Goal: Task Accomplishment & Management: Manage account settings

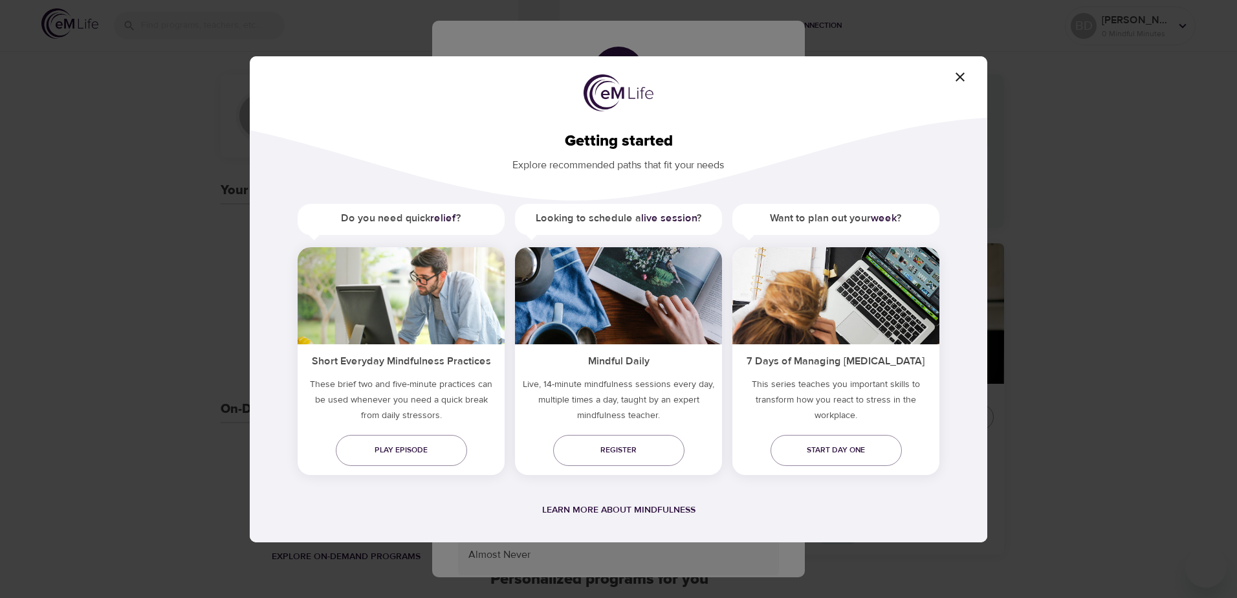
click at [962, 72] on icon "button" at bounding box center [961, 77] width 16 height 16
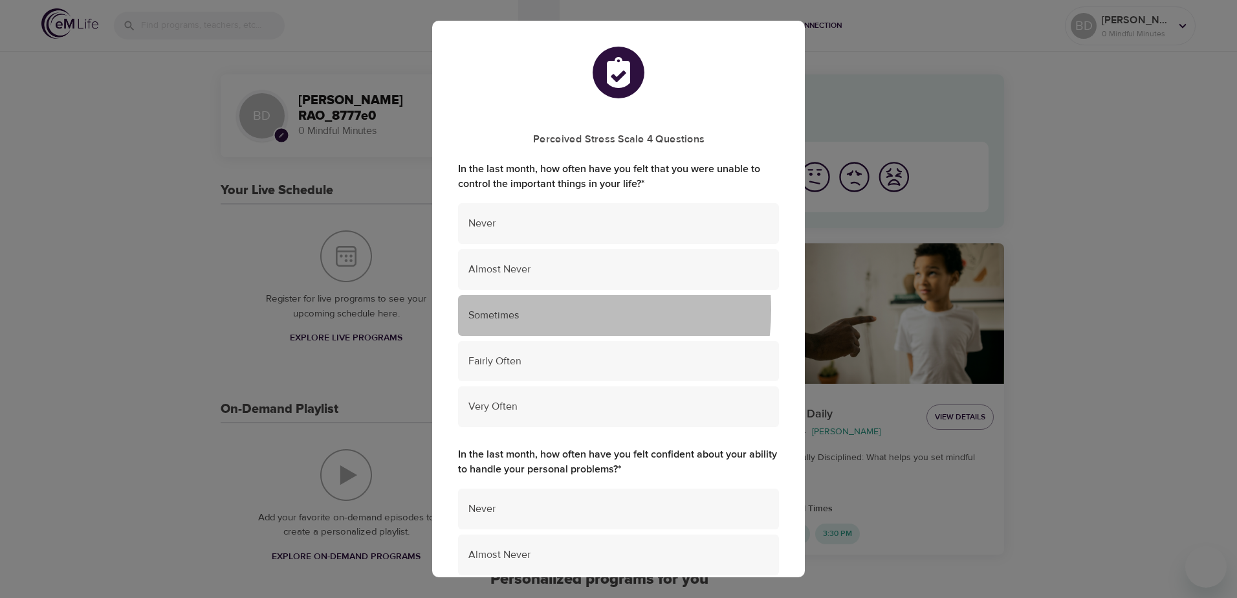
click at [537, 310] on span "Sometimes" at bounding box center [619, 315] width 300 height 15
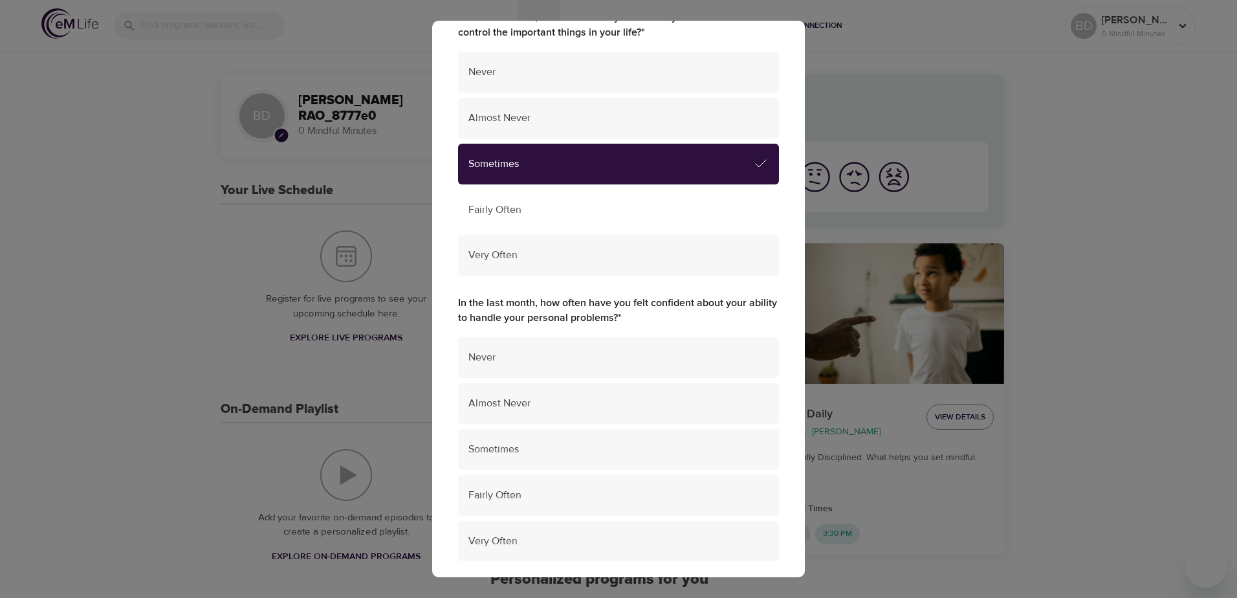
scroll to position [194, 0]
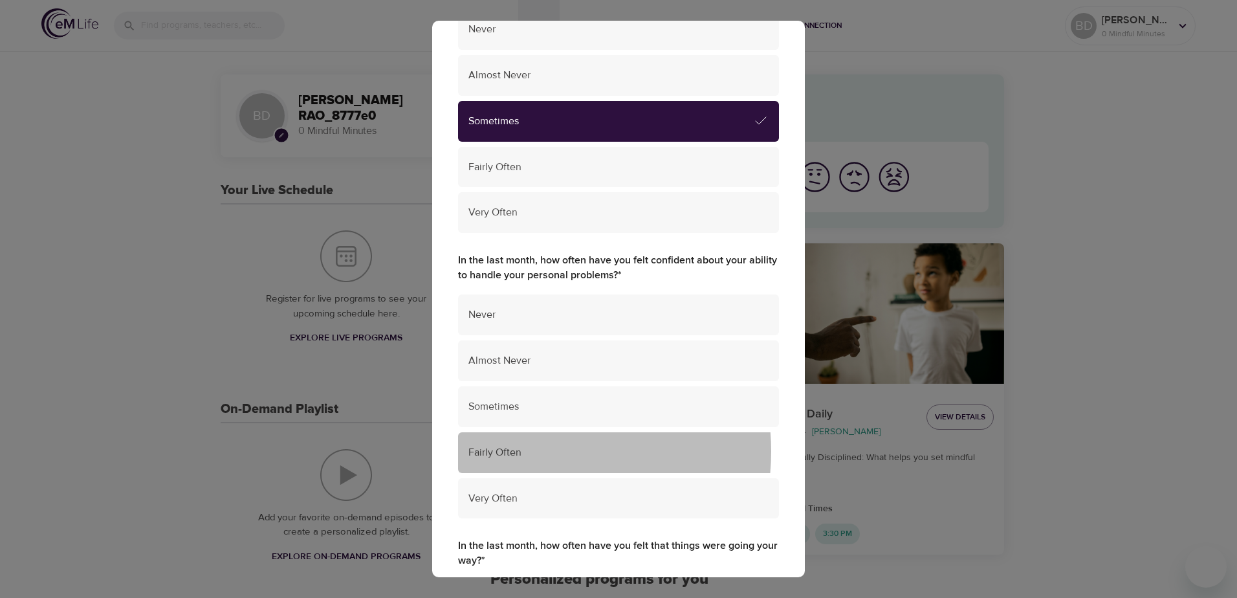
click at [526, 452] on span "Fairly Often" at bounding box center [619, 452] width 300 height 15
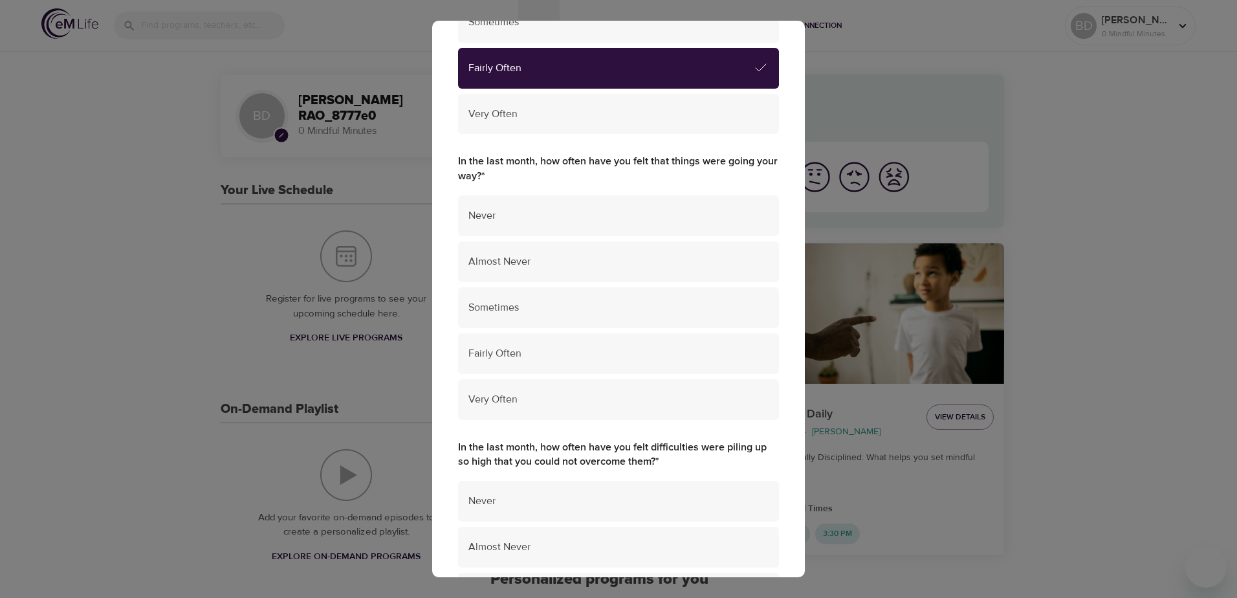
scroll to position [583, 0]
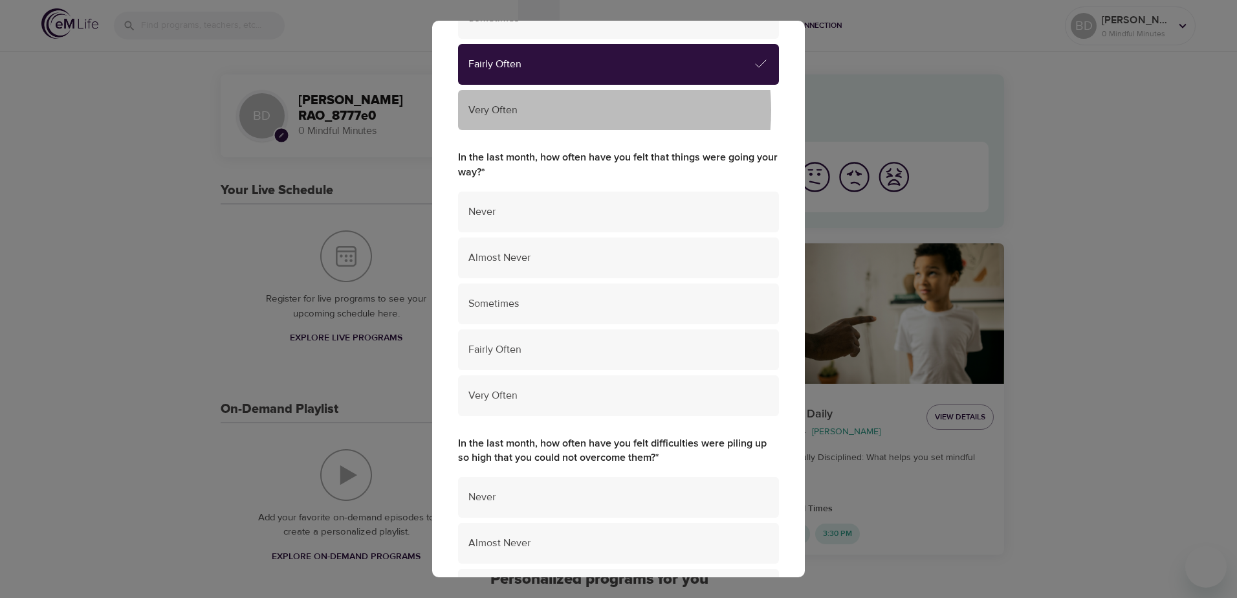
click at [544, 111] on span "Very Often" at bounding box center [619, 110] width 300 height 15
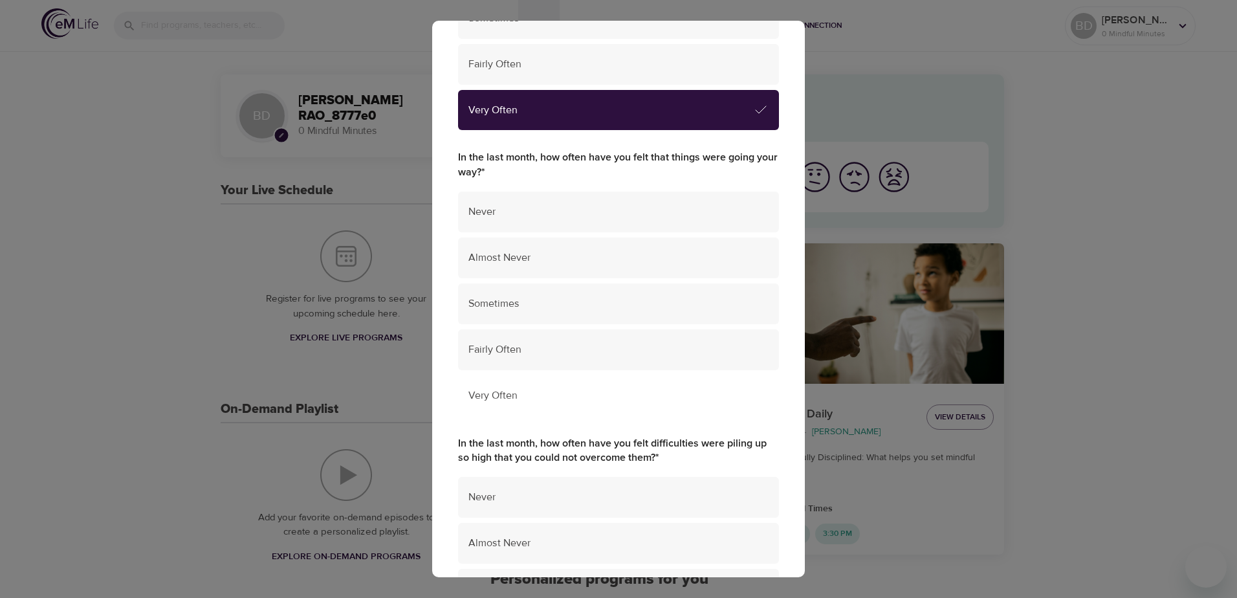
click at [531, 393] on span "Very Often" at bounding box center [619, 395] width 300 height 15
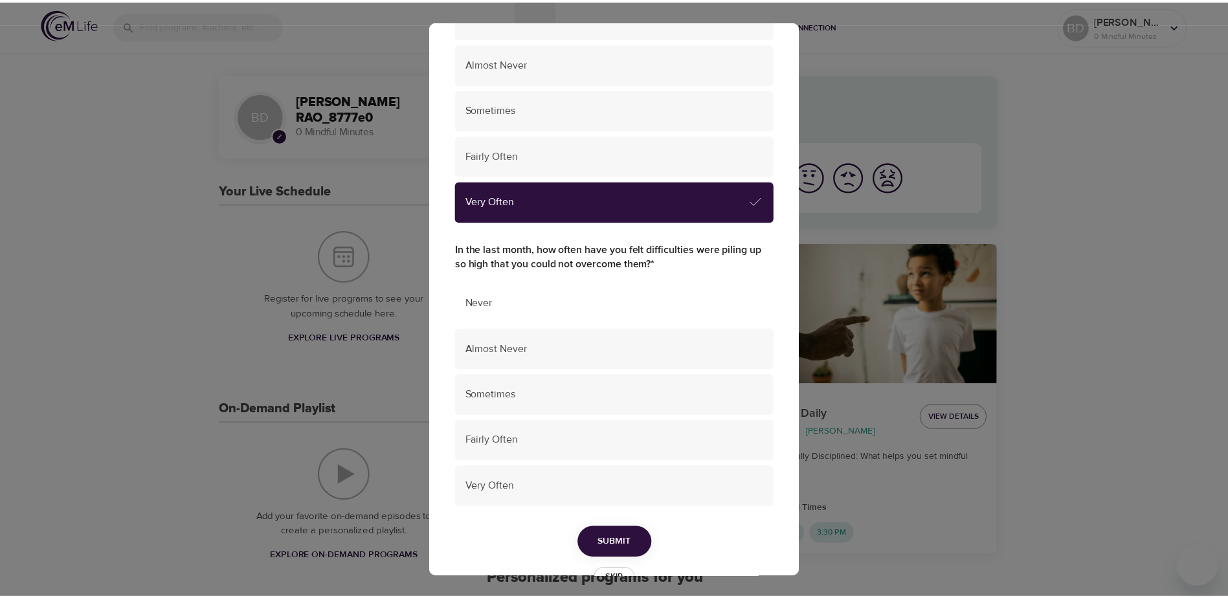
scroll to position [814, 0]
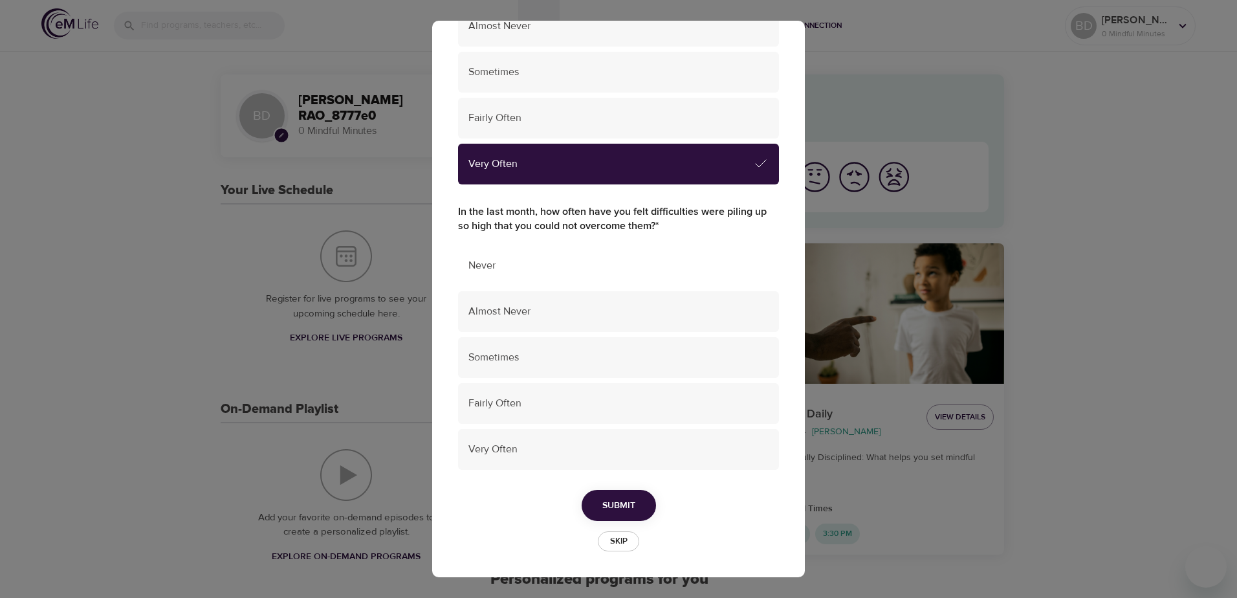
click at [528, 274] on div "Never" at bounding box center [618, 265] width 321 height 41
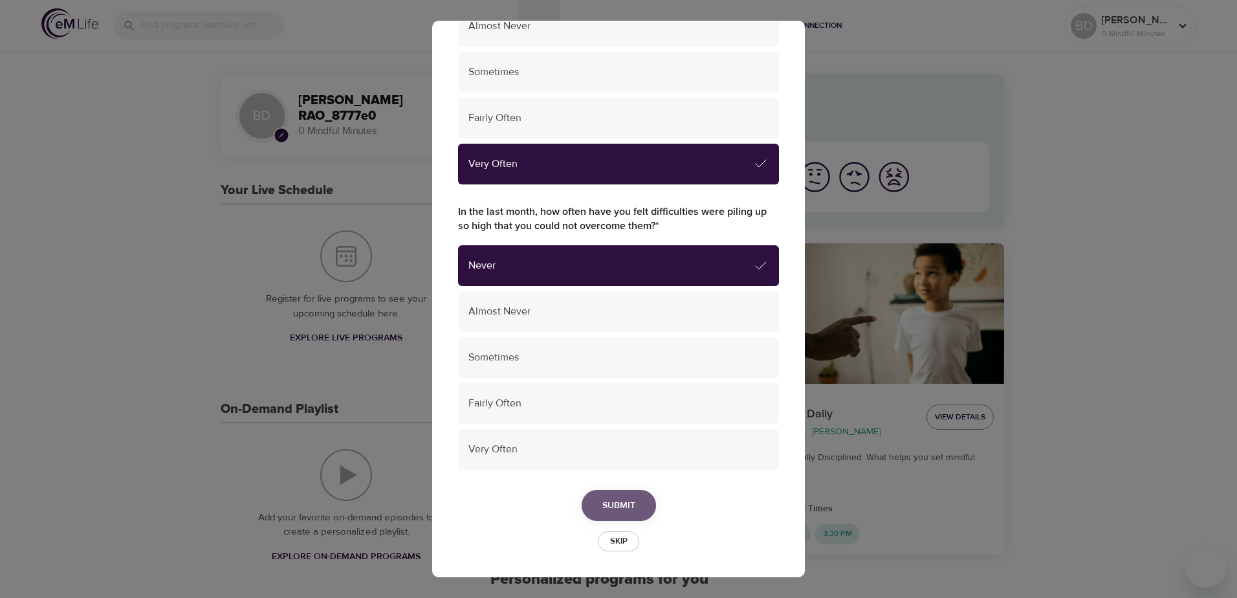
click at [610, 500] on span "Submit" at bounding box center [619, 506] width 33 height 16
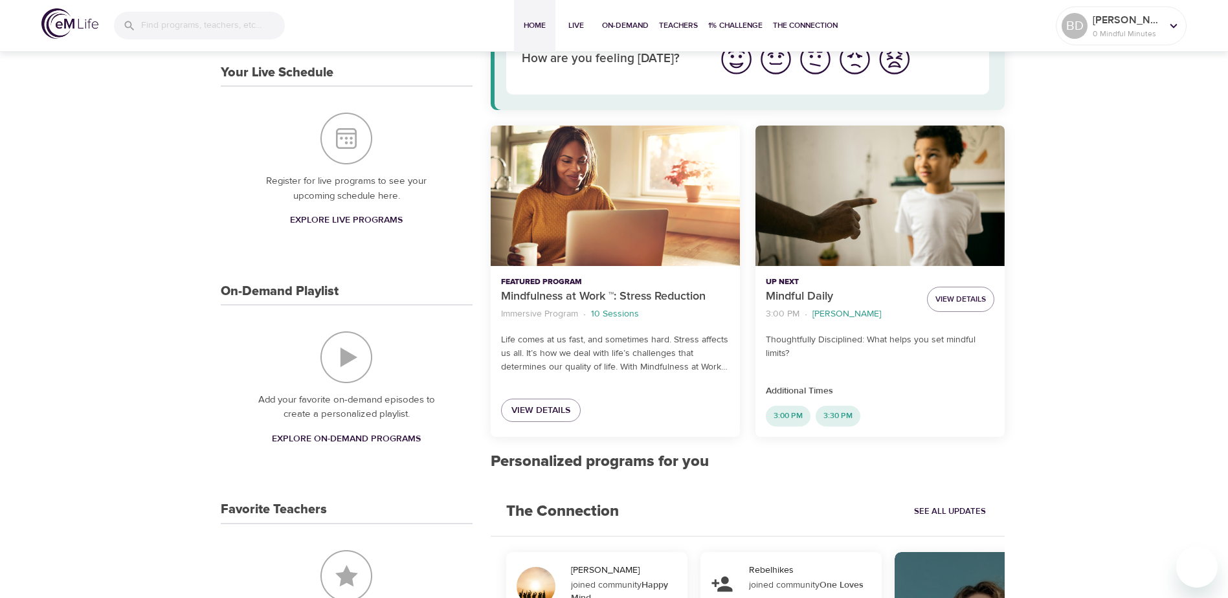
scroll to position [0, 0]
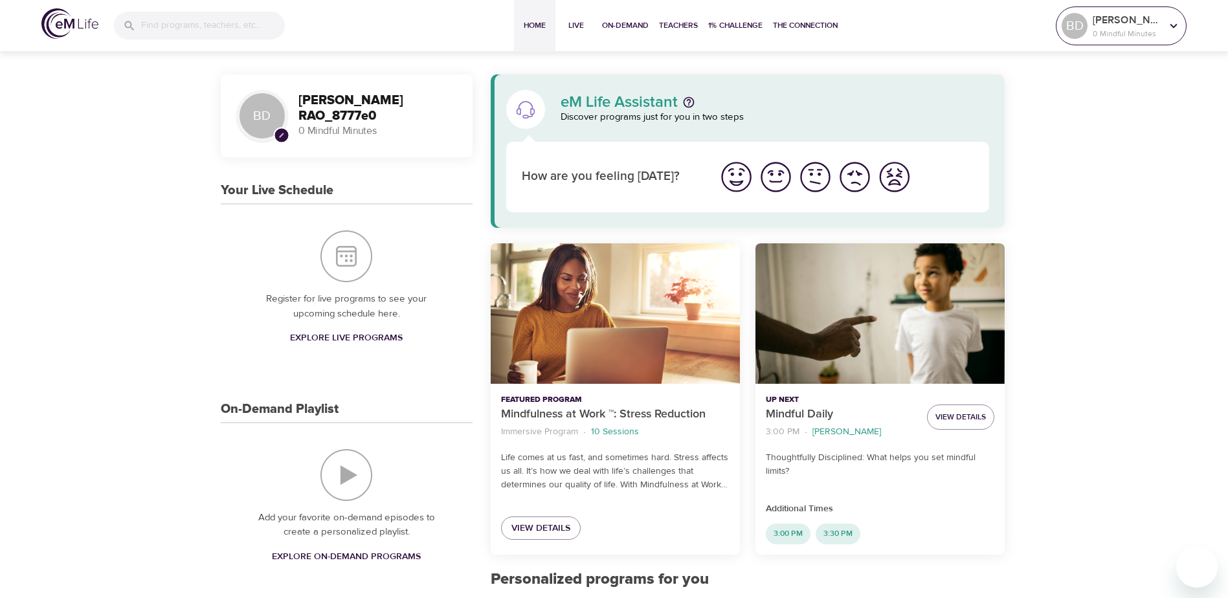
click at [1174, 23] on icon at bounding box center [1173, 26] width 14 height 14
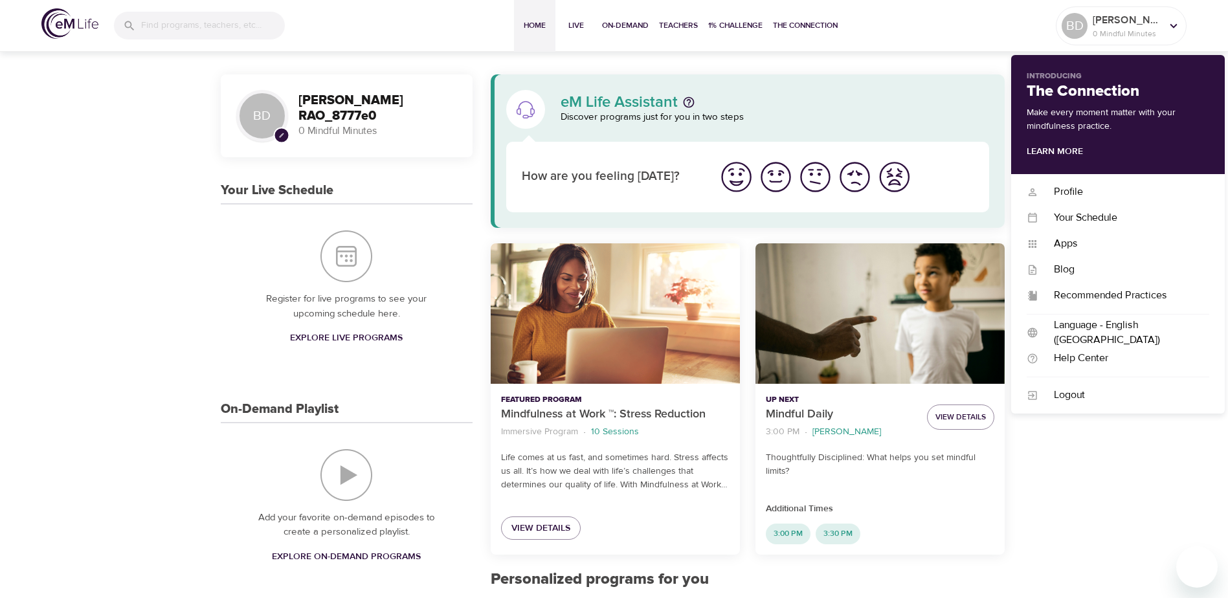
click at [137, 27] on div at bounding box center [199, 26] width 171 height 28
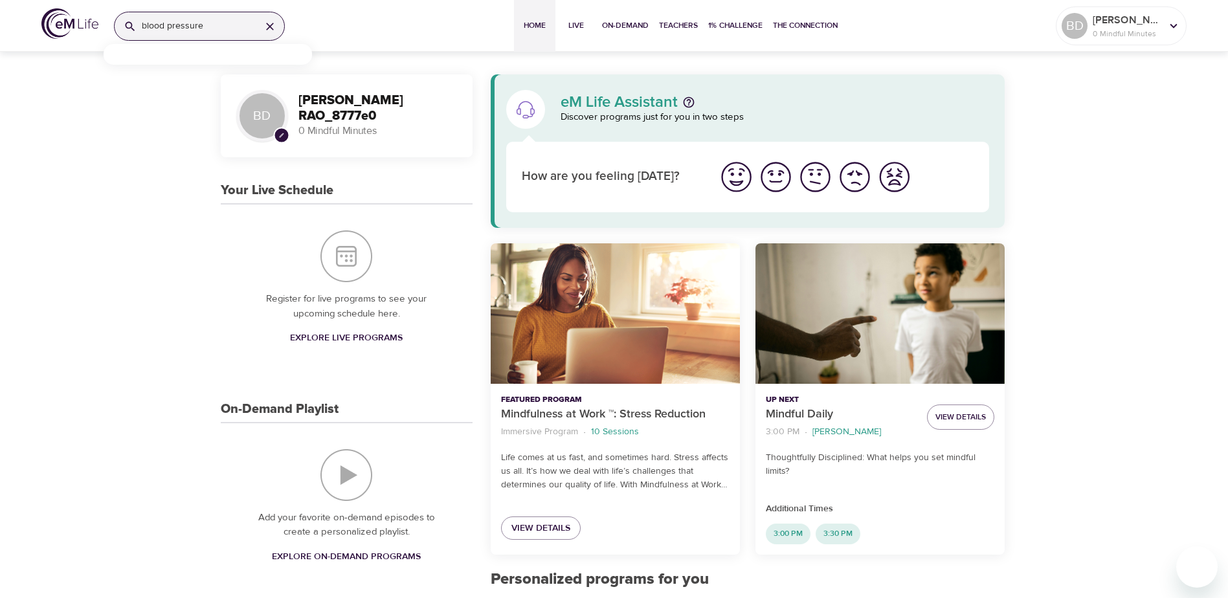
type input "blood pressure"
click at [1176, 26] on icon at bounding box center [1173, 26] width 14 height 14
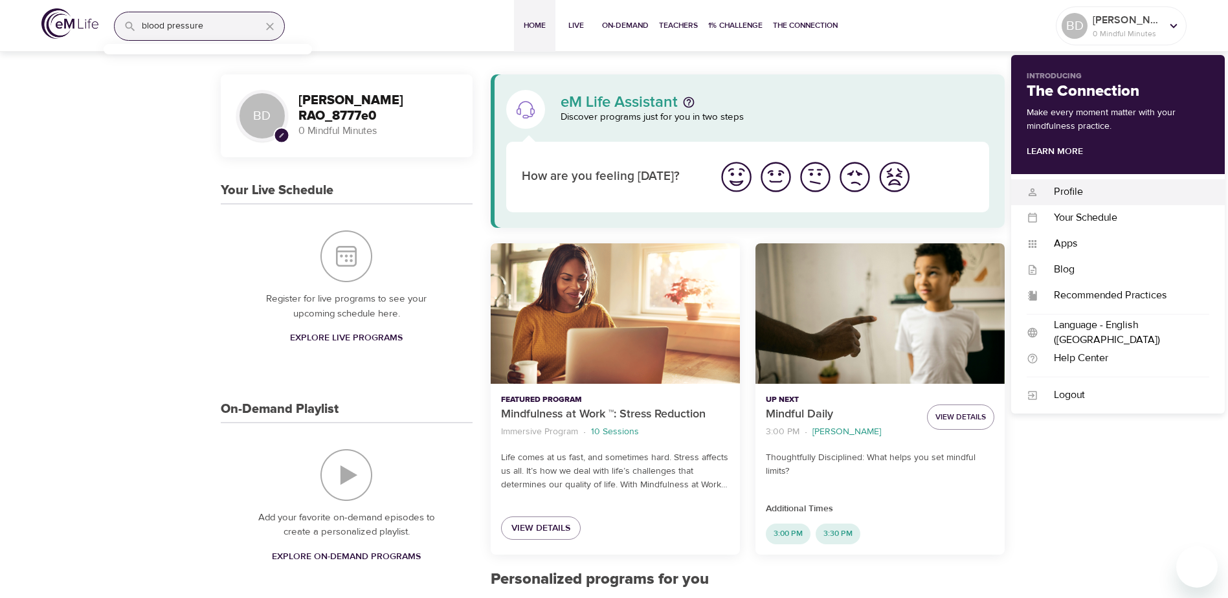
click at [1058, 189] on div "Profile" at bounding box center [1123, 191] width 171 height 15
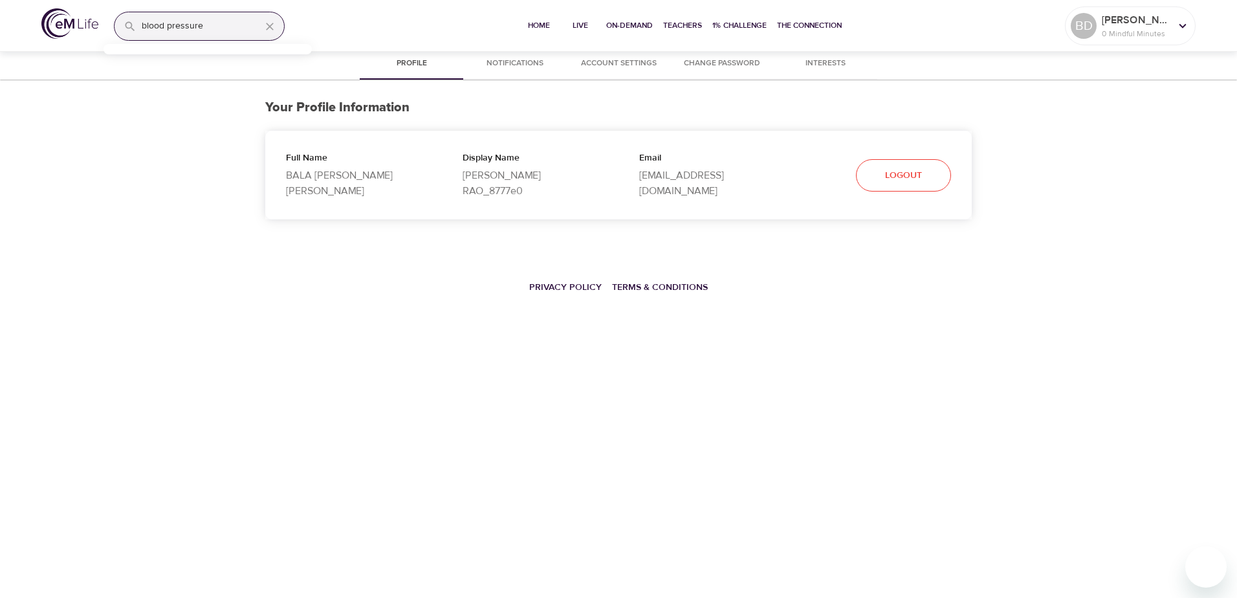
click at [833, 59] on span "Interests" at bounding box center [826, 64] width 88 height 14
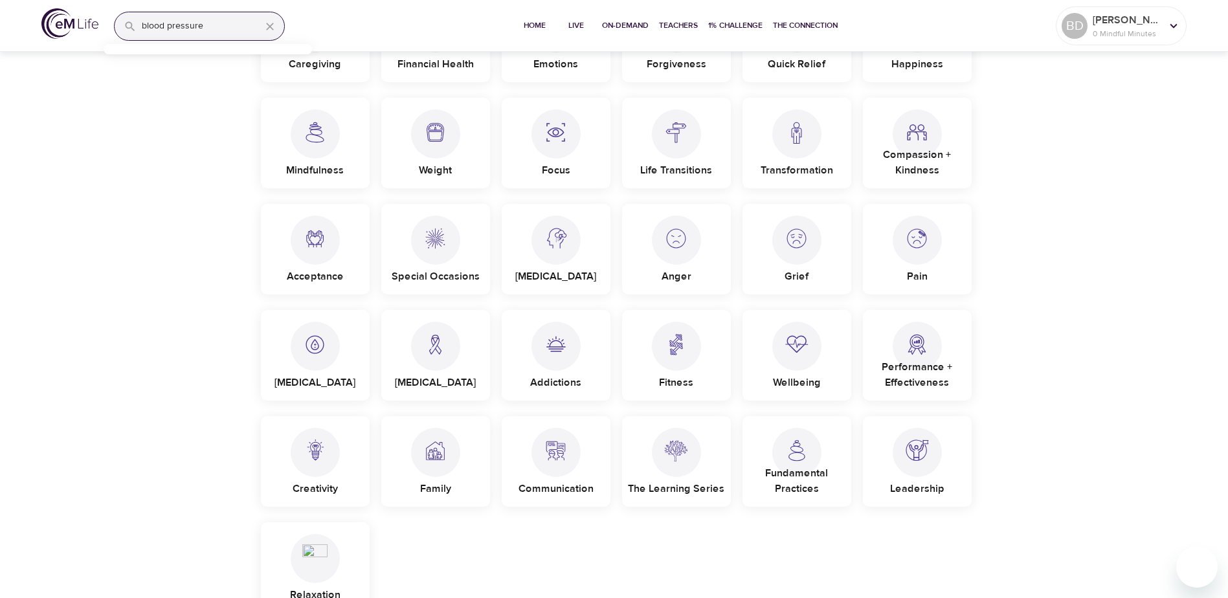
scroll to position [388, 0]
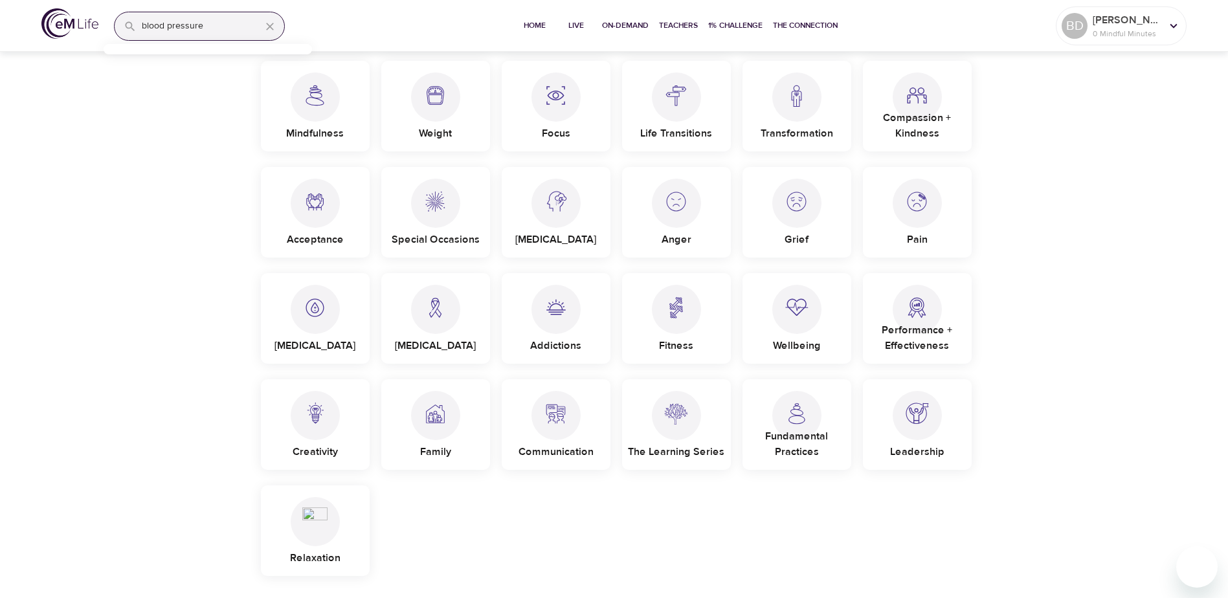
click at [674, 318] on img at bounding box center [675, 303] width 25 height 36
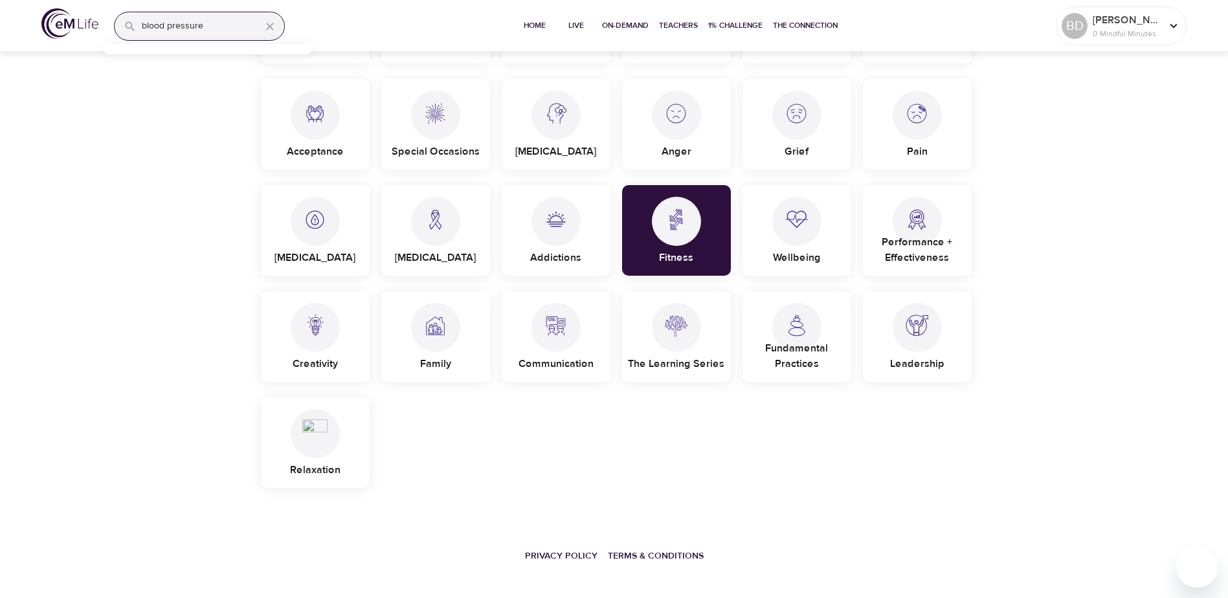
scroll to position [489, 0]
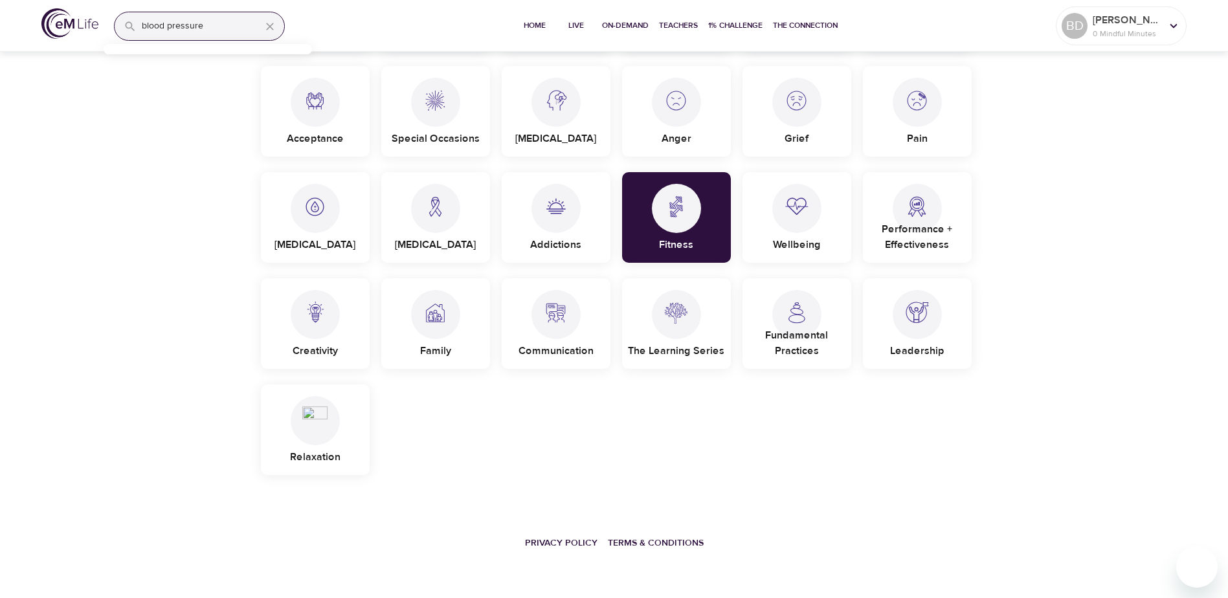
click at [913, 340] on p "Leadership" at bounding box center [917, 348] width 54 height 21
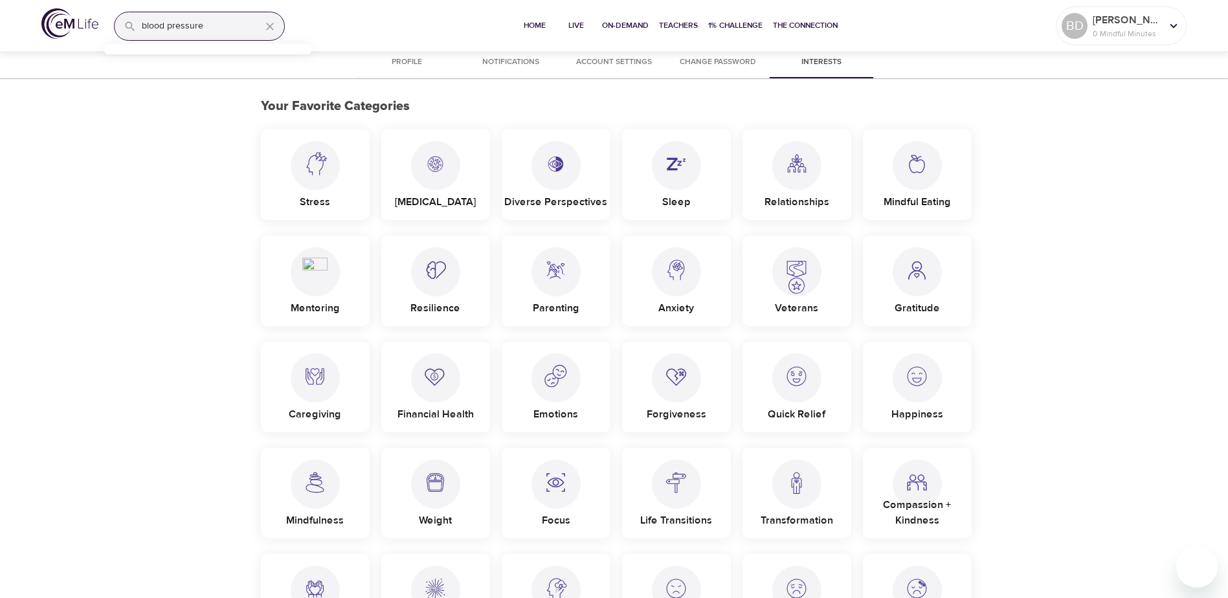
scroll to position [0, 0]
click at [680, 163] on img at bounding box center [675, 160] width 25 height 36
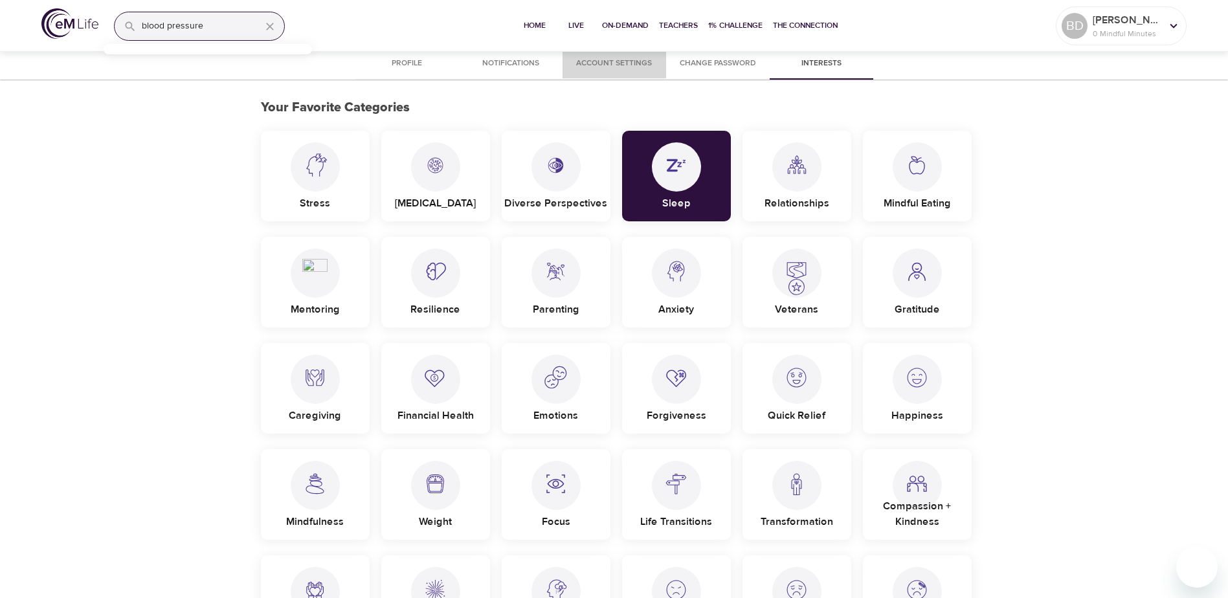
click at [600, 63] on span "Account Settings" at bounding box center [614, 64] width 88 height 14
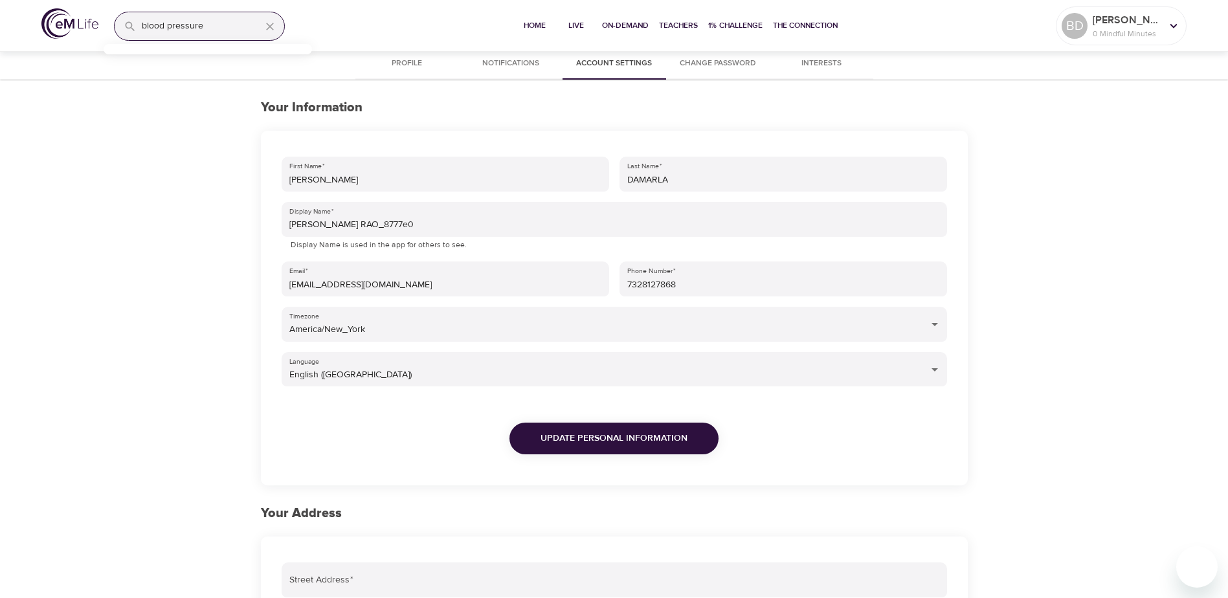
click at [518, 57] on span "Notifications" at bounding box center [511, 64] width 88 height 14
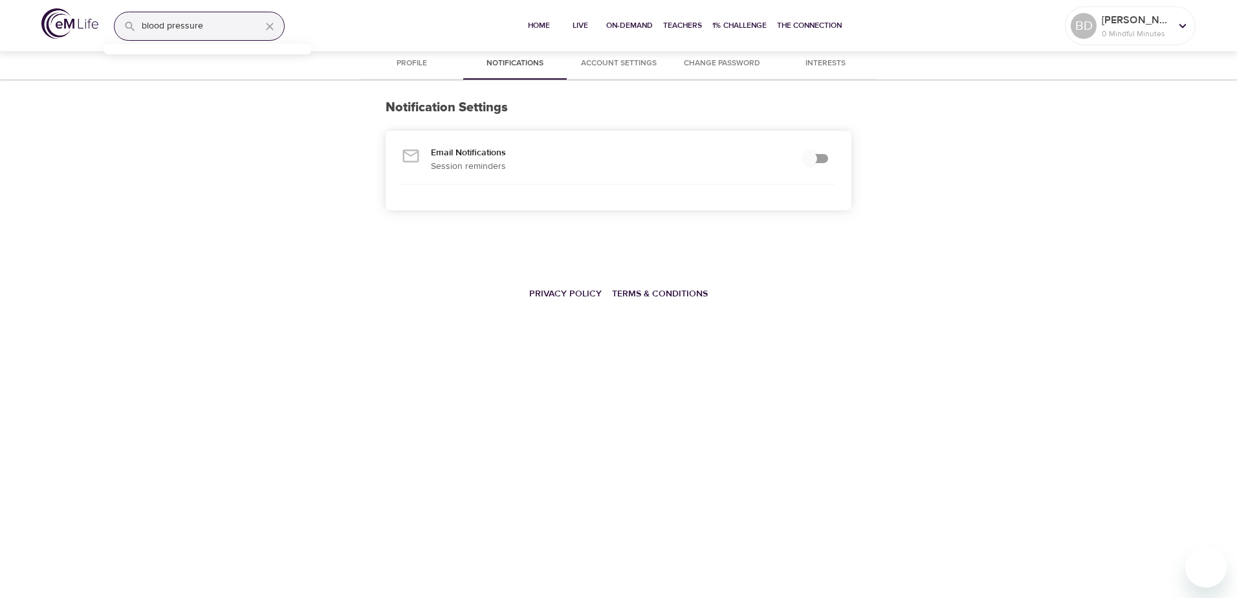
checkbox input "true"
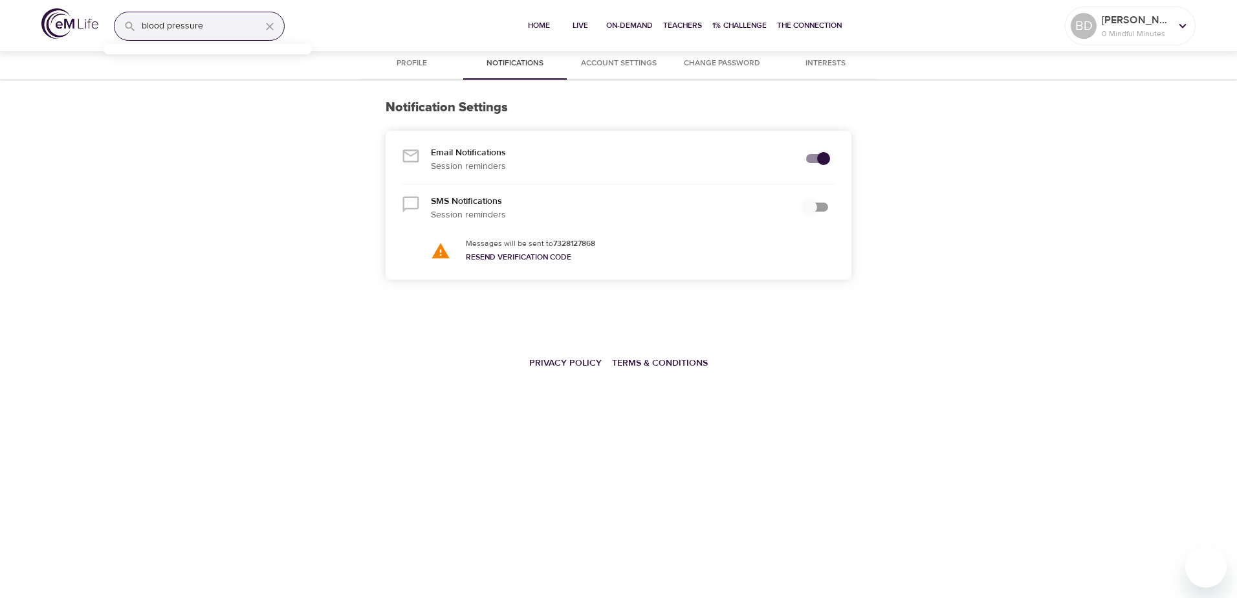
click at [412, 59] on span "Profile" at bounding box center [412, 64] width 88 height 14
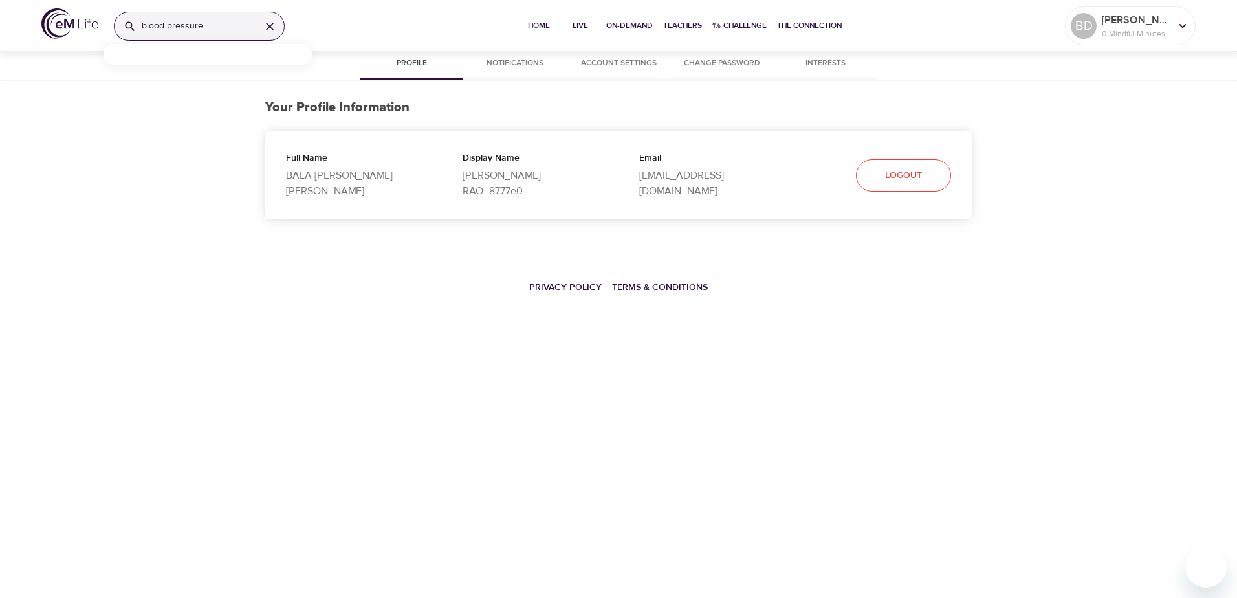
click at [221, 29] on input "blood pressure" at bounding box center [196, 26] width 109 height 28
click at [272, 28] on icon "button" at bounding box center [270, 27] width 8 height 8
click at [159, 25] on input "search" at bounding box center [213, 26] width 142 height 28
drag, startPoint x: 428, startPoint y: 78, endPoint x: 491, endPoint y: 78, distance: 62.8
click at [491, 78] on div "Profile Notifications Account Settings Change Password Interests" at bounding box center [619, 64] width 518 height 31
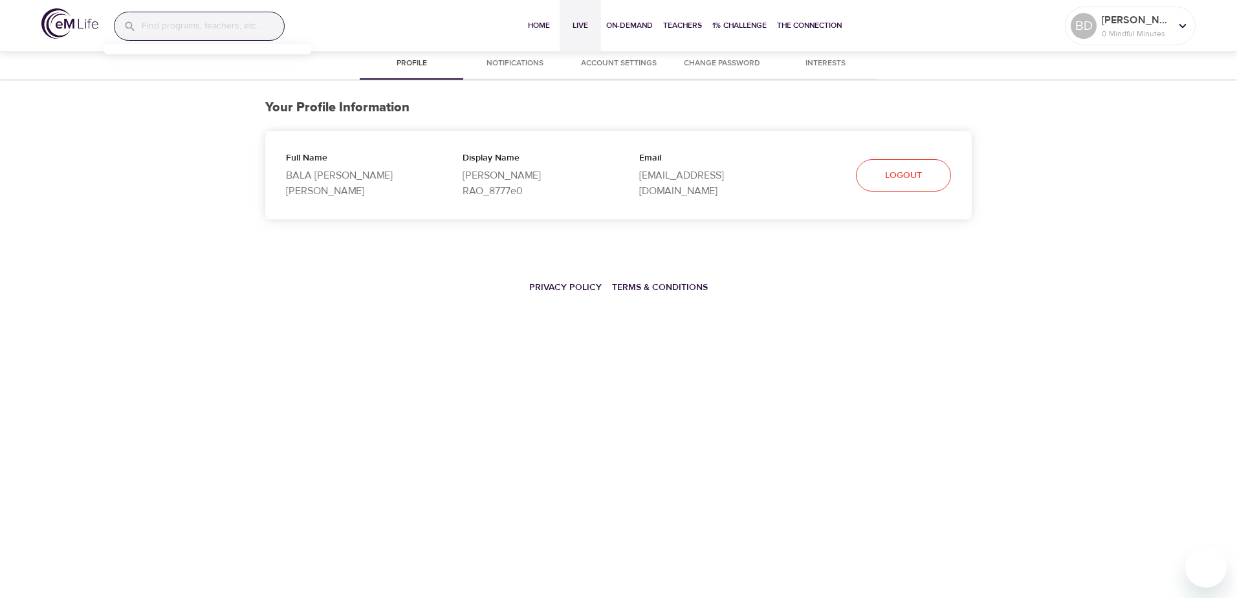
click at [588, 21] on span "Live" at bounding box center [580, 26] width 31 height 14
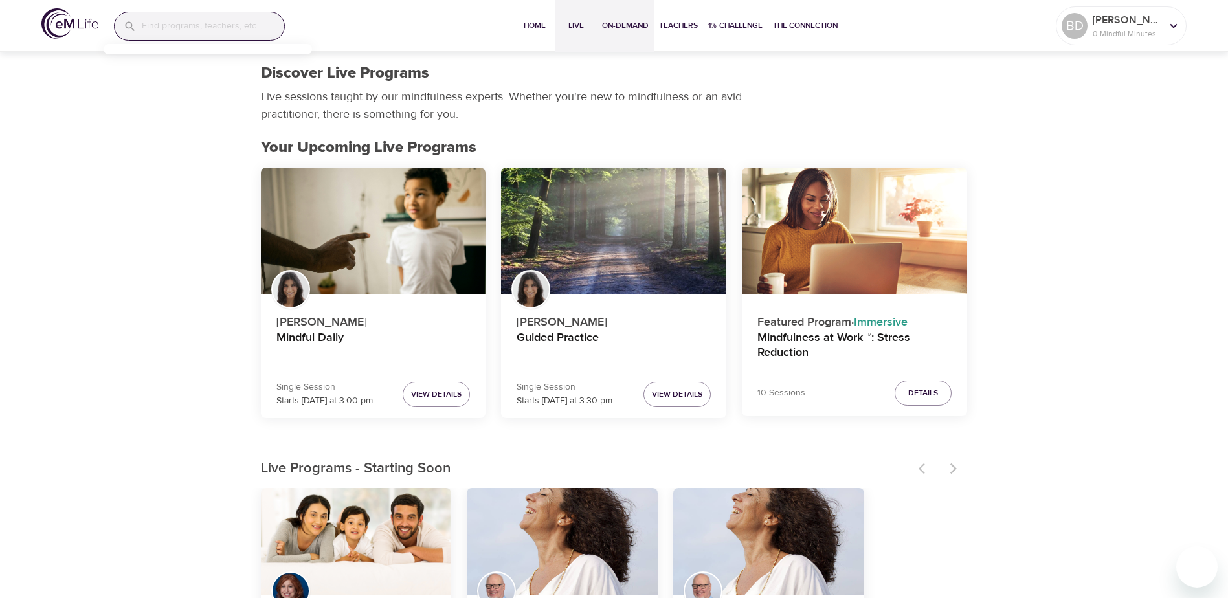
click at [615, 30] on span "On-Demand" at bounding box center [625, 26] width 47 height 14
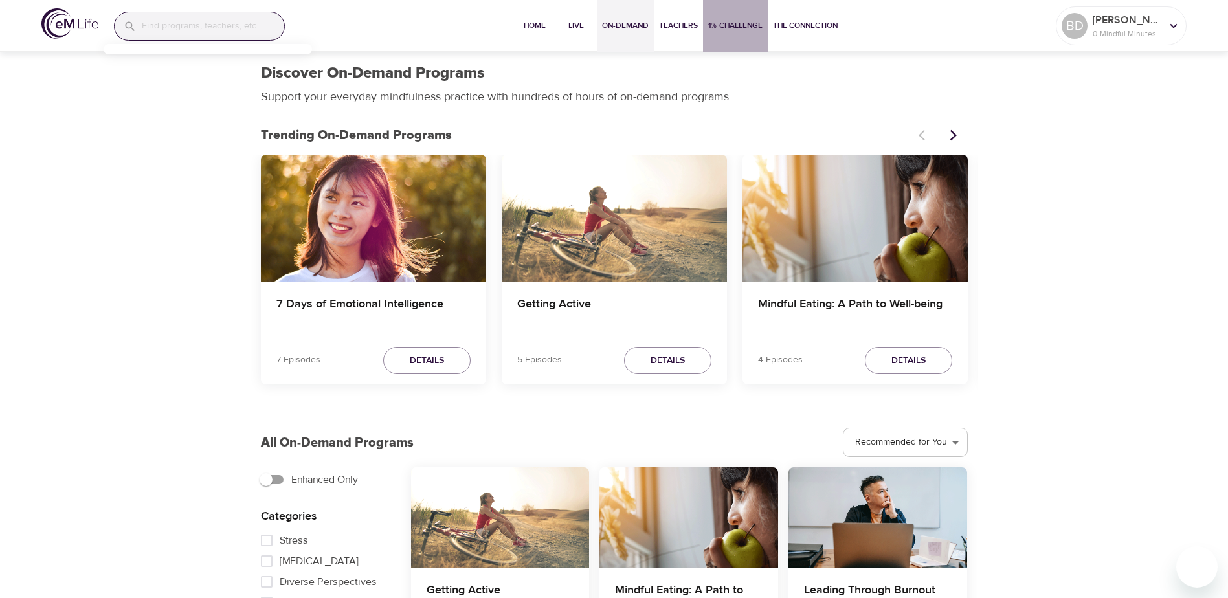
click at [740, 24] on span "1% Challenge" at bounding box center [735, 26] width 54 height 14
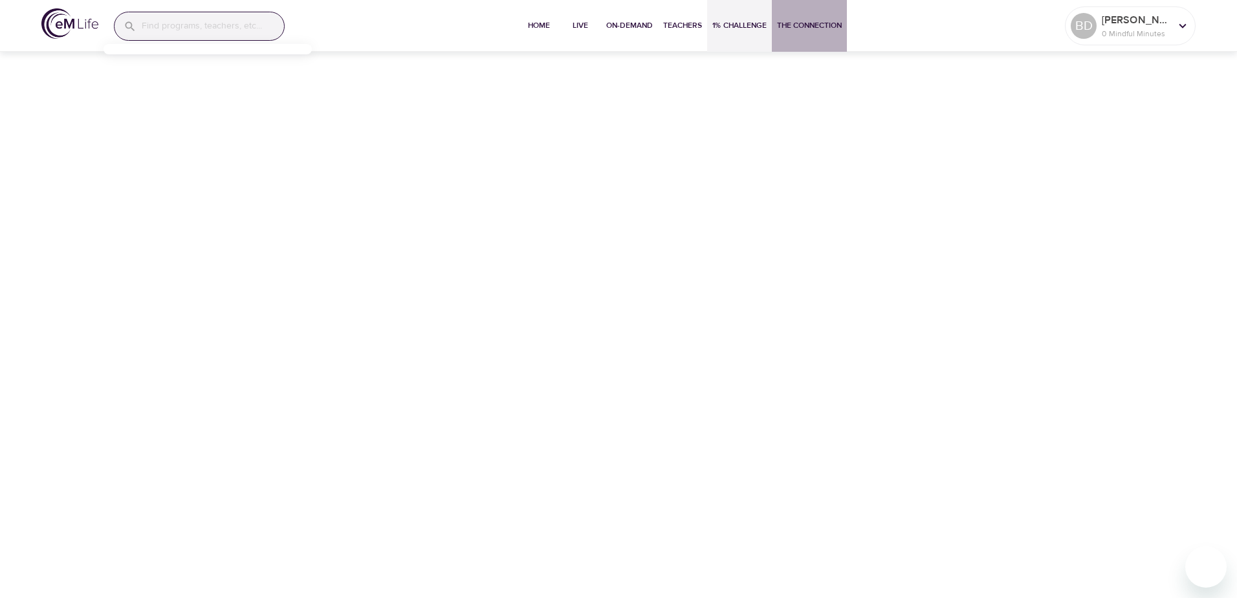
click at [823, 27] on span "The Connection" at bounding box center [809, 26] width 65 height 14
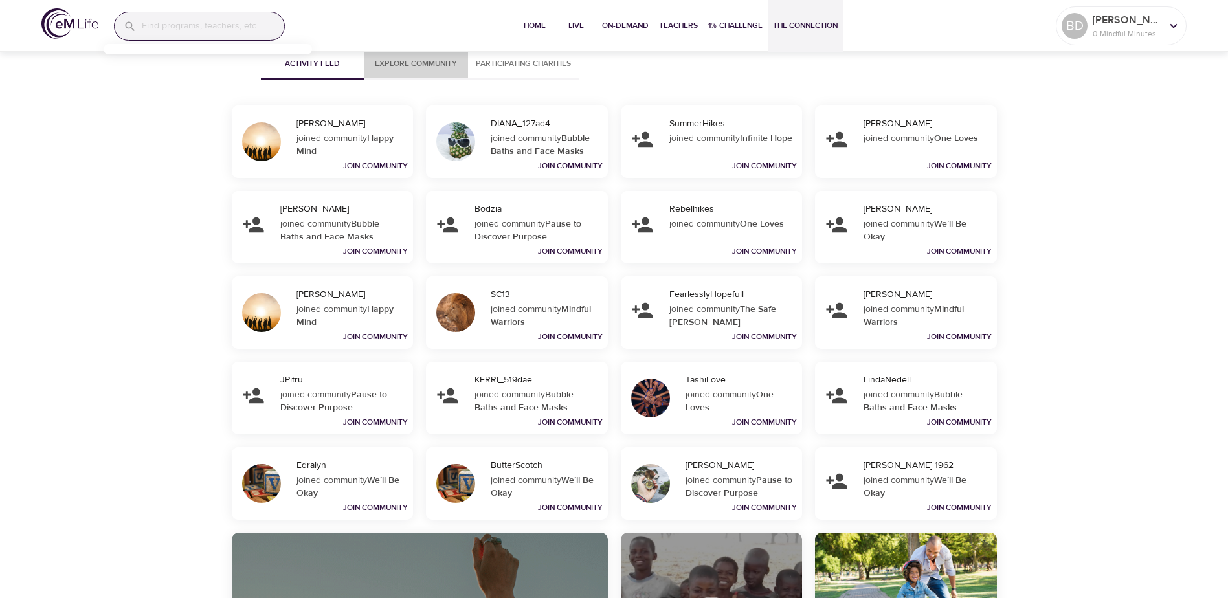
click at [423, 62] on span "Explore Community" at bounding box center [416, 64] width 88 height 14
